Goal: Information Seeking & Learning: Learn about a topic

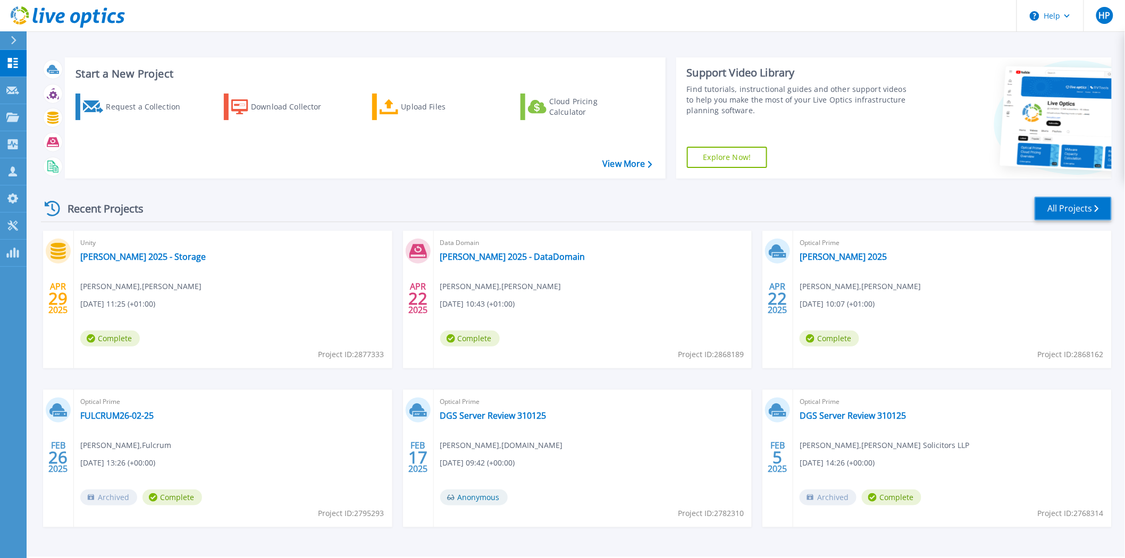
click at [1067, 210] on link "All Projects" at bounding box center [1073, 209] width 77 height 24
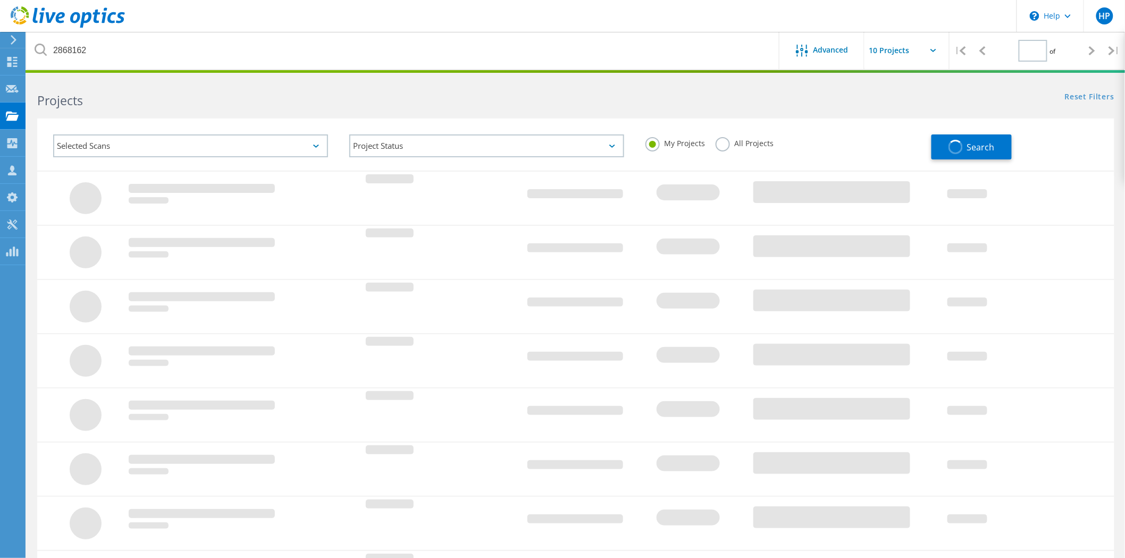
type input "1"
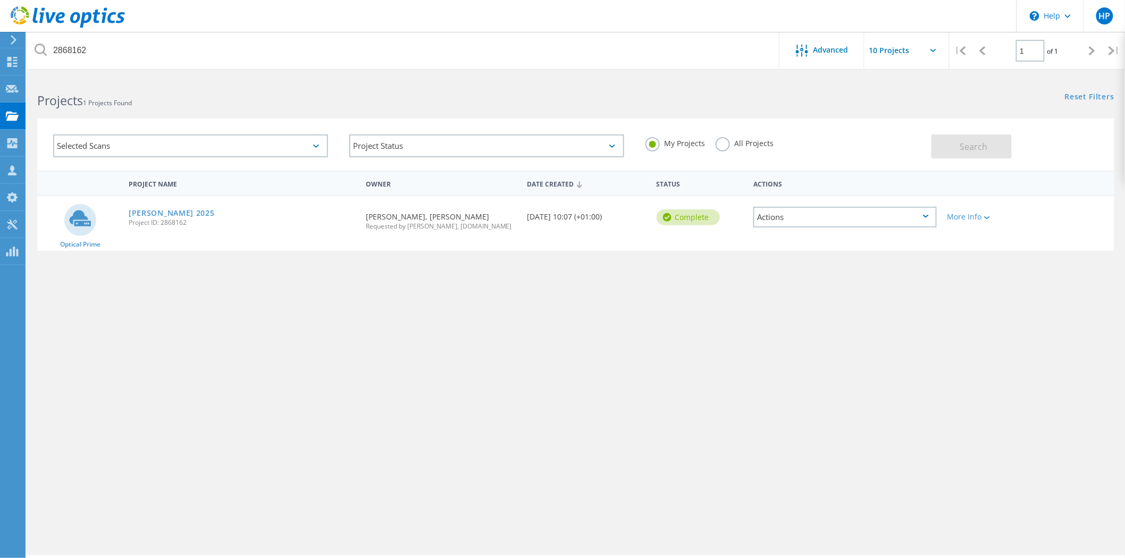
drag, startPoint x: 652, startPoint y: 141, endPoint x: 667, endPoint y: 144, distance: 16.2
click at [652, 142] on label "My Projects" at bounding box center [676, 142] width 60 height 10
click at [0, 0] on input "My Projects" at bounding box center [0, 0] width 0 height 0
click at [727, 143] on label "All Projects" at bounding box center [745, 142] width 58 height 10
click at [0, 0] on input "All Projects" at bounding box center [0, 0] width 0 height 0
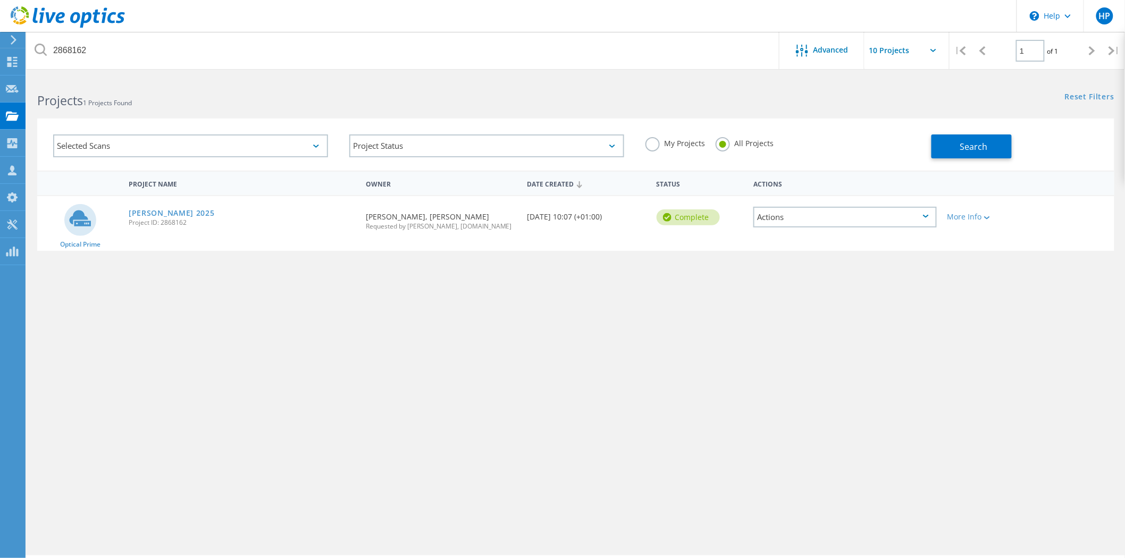
drag, startPoint x: 727, startPoint y: 143, endPoint x: 504, endPoint y: 102, distance: 226.6
click at [527, 98] on h2 "Projects 1 Projects Found" at bounding box center [301, 101] width 528 height 18
click at [12, 63] on icon at bounding box center [12, 62] width 13 height 10
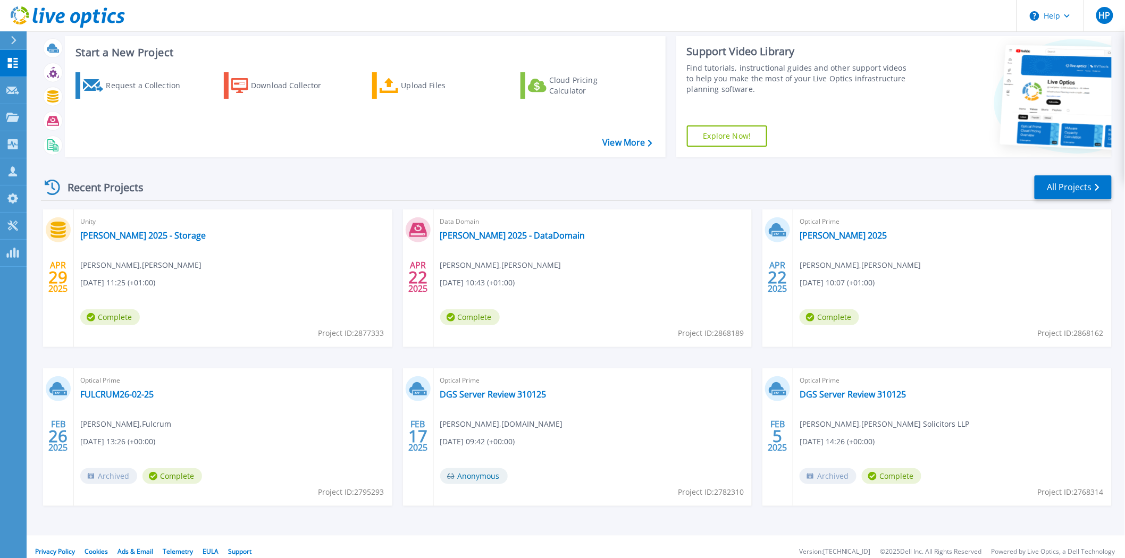
scroll to position [31, 0]
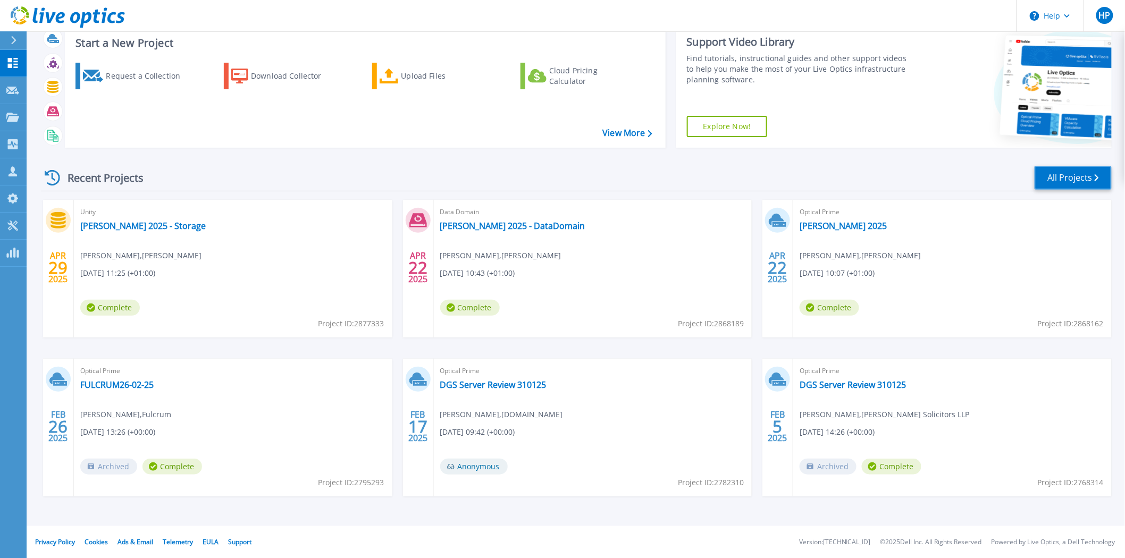
click at [1087, 176] on link "All Projects" at bounding box center [1073, 178] width 77 height 24
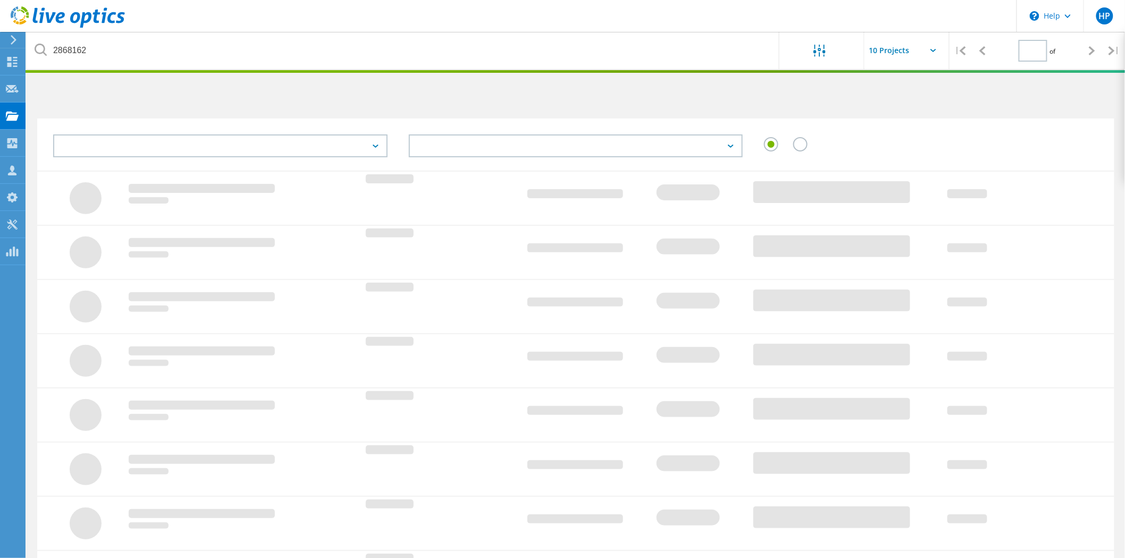
type input "1"
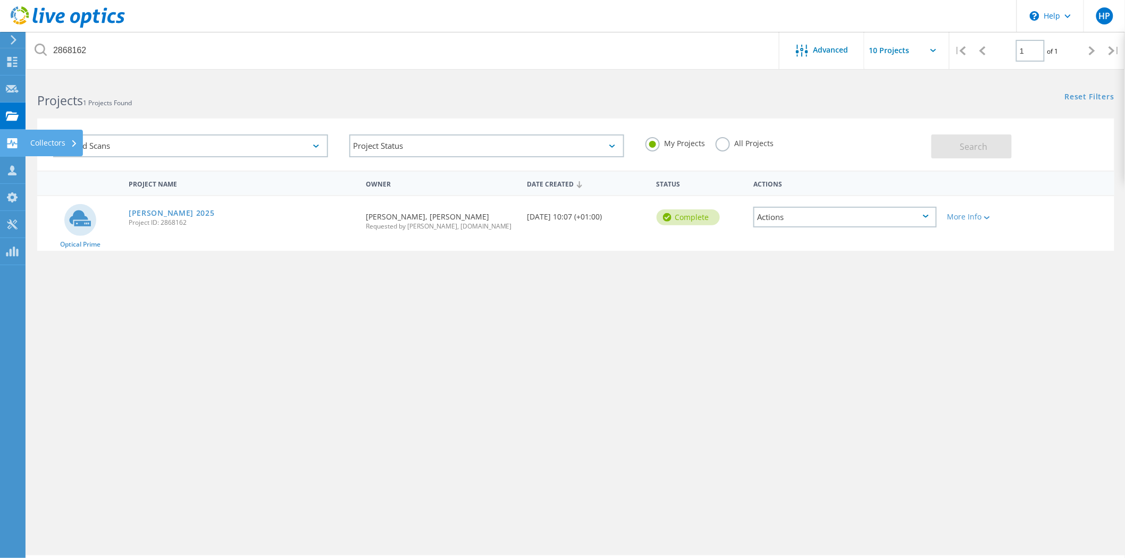
click at [44, 145] on div "Collectors" at bounding box center [53, 142] width 47 height 7
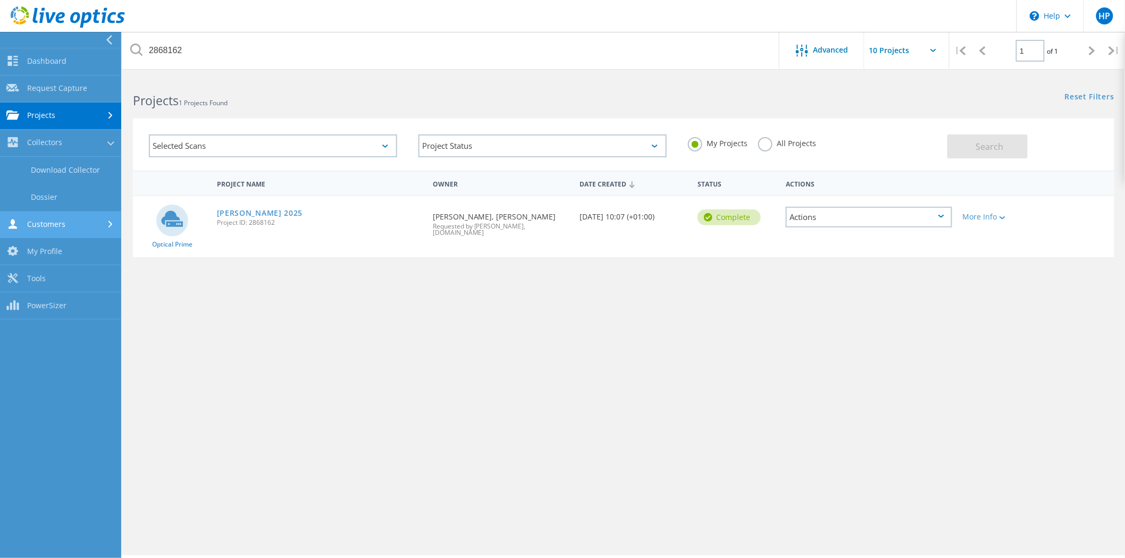
click at [54, 230] on link "Customers" at bounding box center [60, 225] width 121 height 27
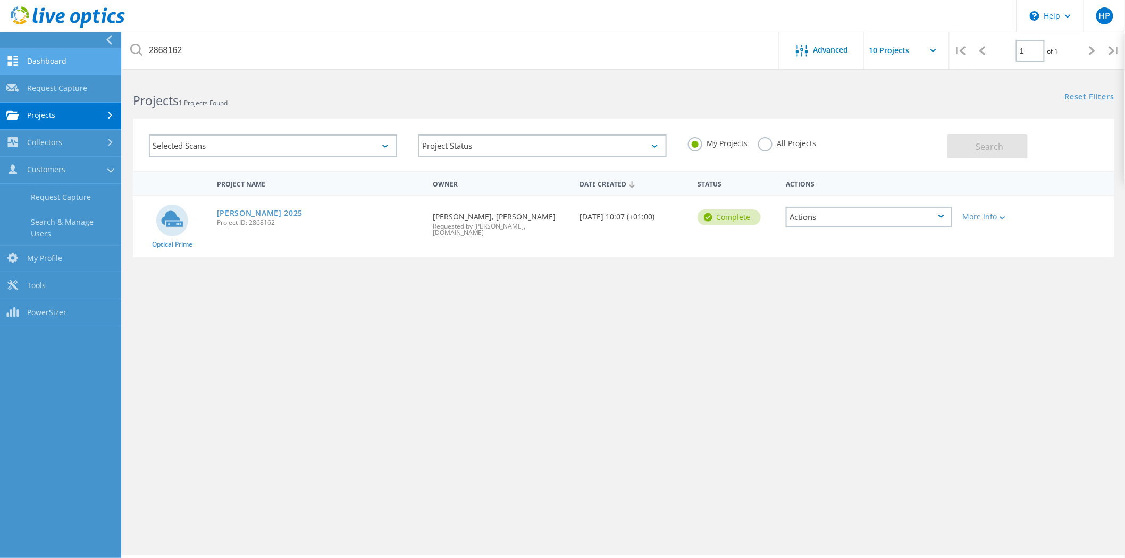
click at [63, 68] on link "Dashboard" at bounding box center [60, 61] width 121 height 27
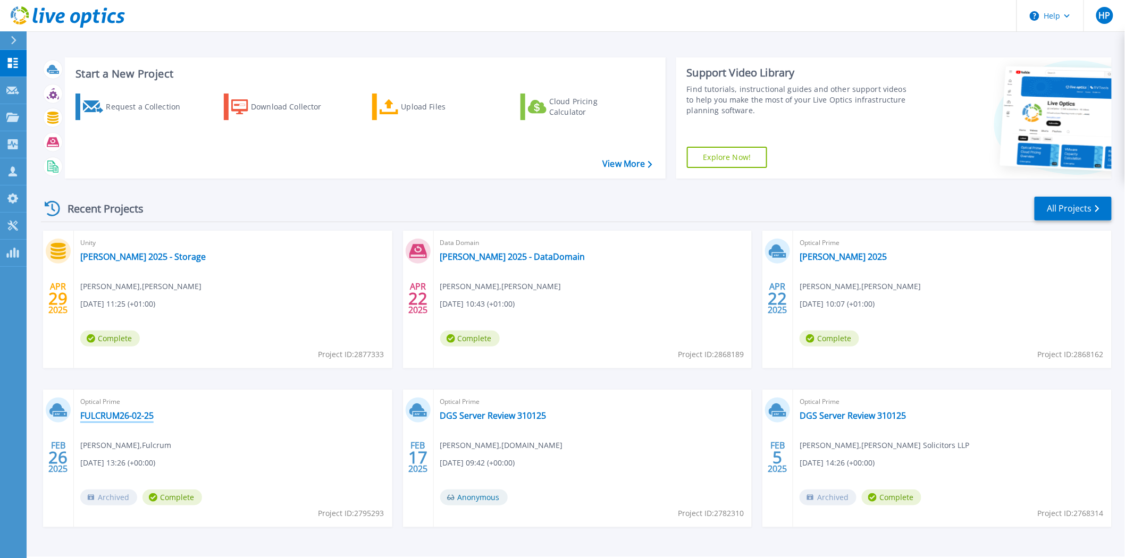
click at [135, 416] on link "FULCRUM26-02-25" at bounding box center [116, 416] width 73 height 11
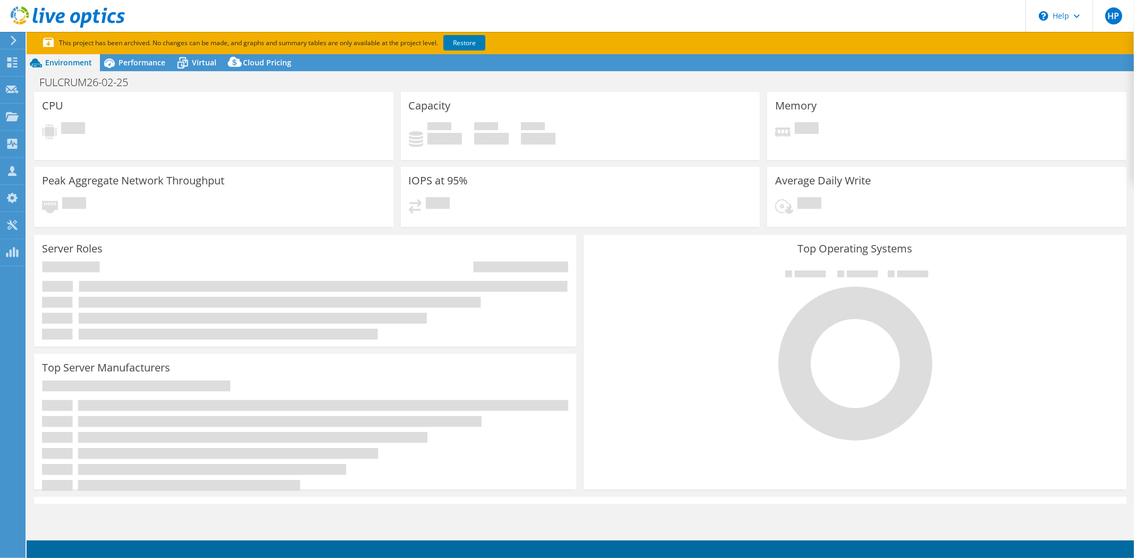
select select "USD"
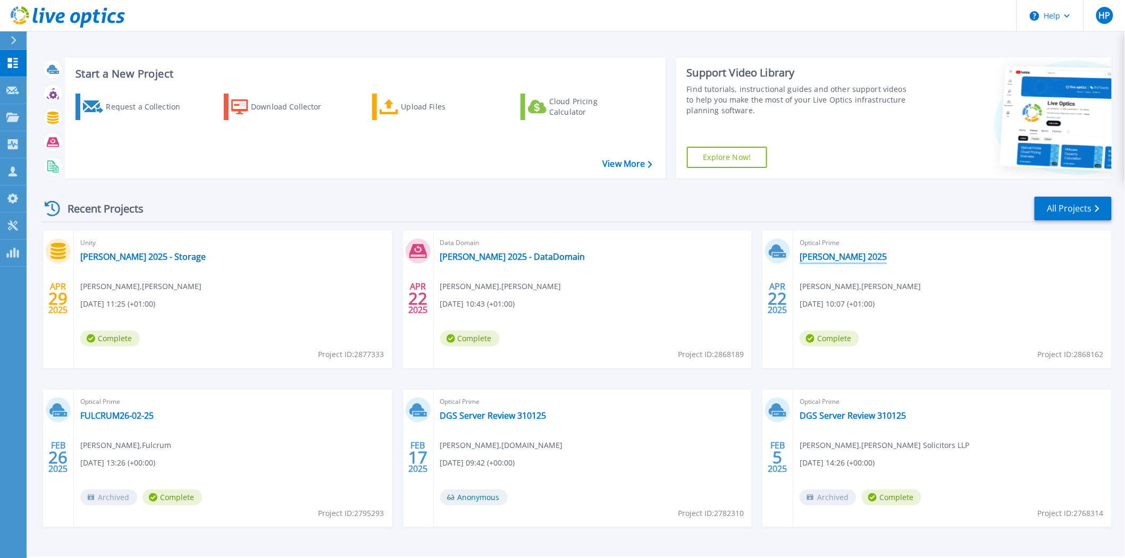
click at [818, 261] on link "[PERSON_NAME] 2025" at bounding box center [843, 257] width 87 height 11
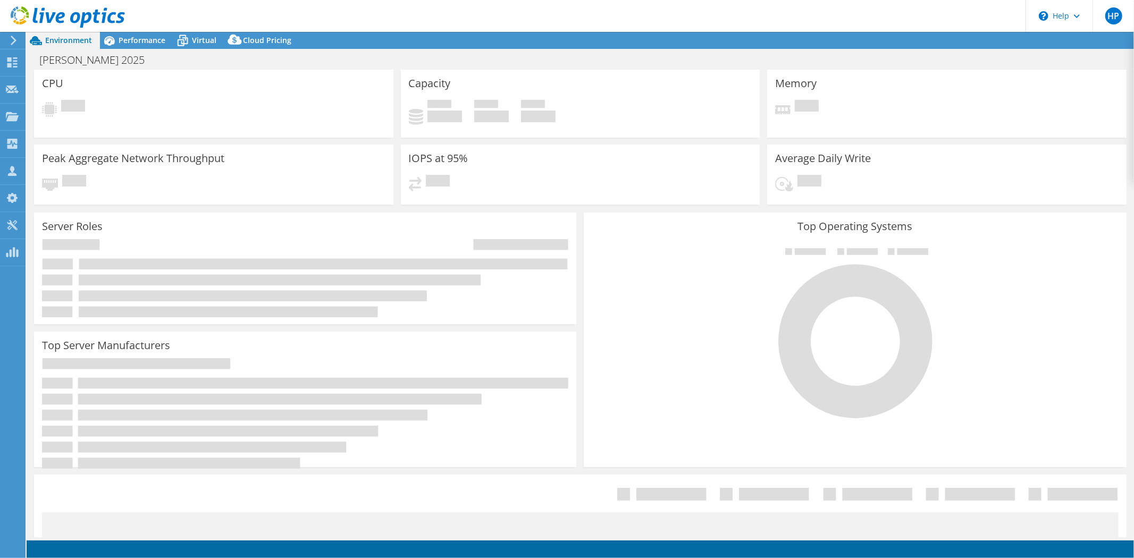
select select "EULondon"
select select "GBP"
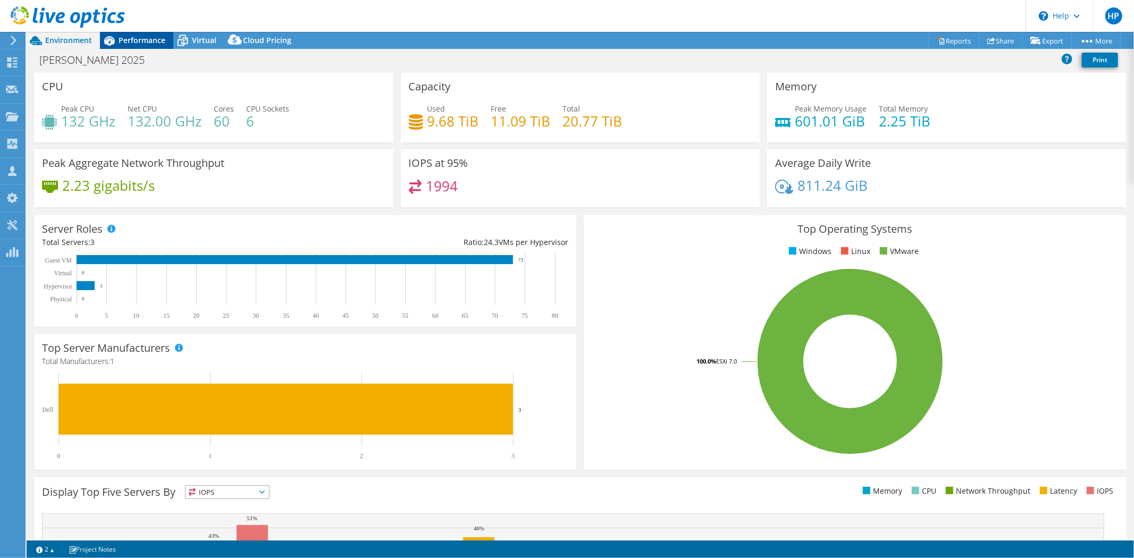
click at [120, 39] on span "Performance" at bounding box center [142, 40] width 47 height 10
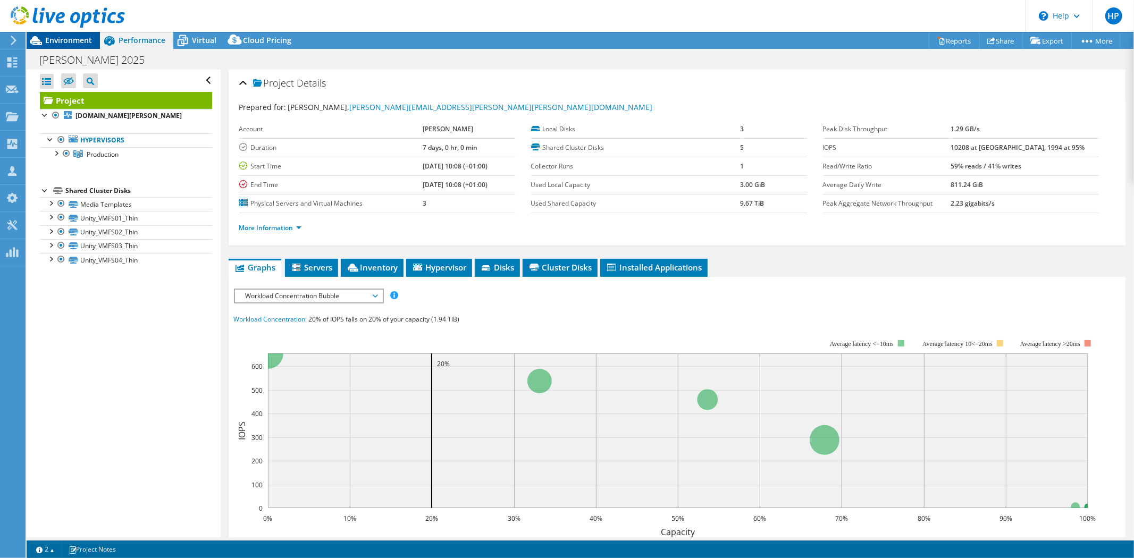
click at [57, 43] on span "Environment" at bounding box center [68, 40] width 47 height 10
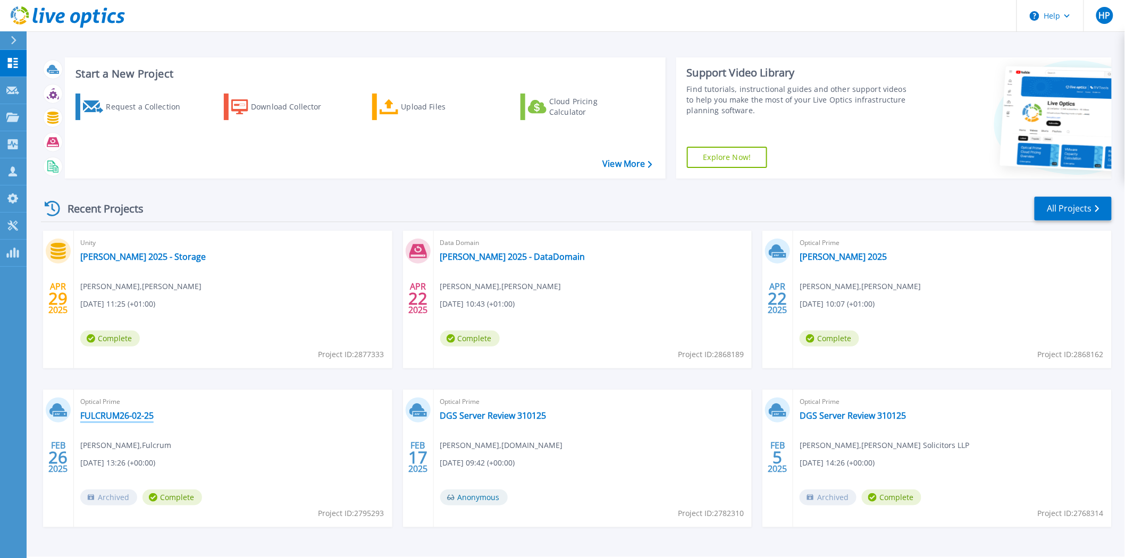
click at [123, 415] on link "FULCRUM26-02-25" at bounding box center [116, 416] width 73 height 11
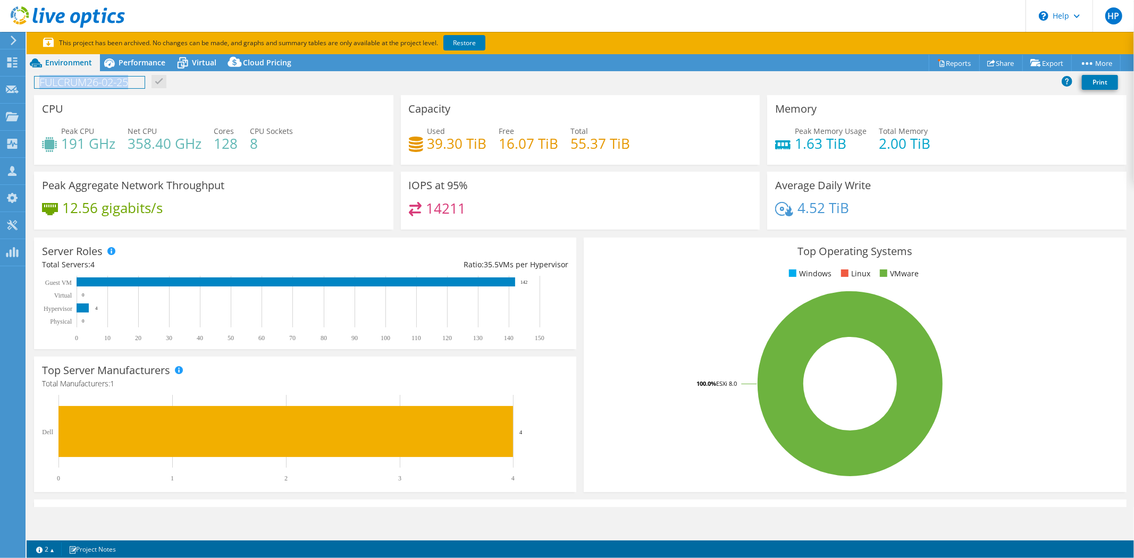
drag, startPoint x: 39, startPoint y: 82, endPoint x: 509, endPoint y: 413, distance: 574.1
click at [509, 413] on div "Project Actions Project Actions Reports Share Export vSAN ReadyNode Sizer" at bounding box center [581, 317] width 1108 height 527
click at [378, 88] on div "FULCRUM26-02-25 Print" at bounding box center [581, 82] width 1108 height 20
